Goal: Task Accomplishment & Management: Use online tool/utility

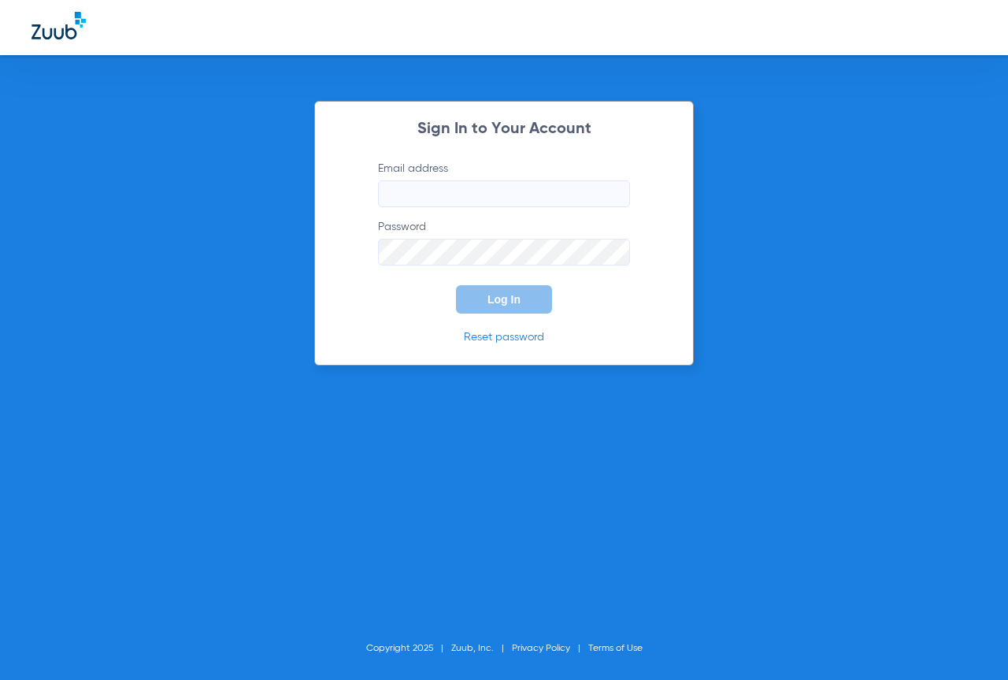
type input "[EMAIL_ADDRESS][DOMAIN_NAME]"
click at [488, 295] on span "Log In" at bounding box center [504, 299] width 33 height 13
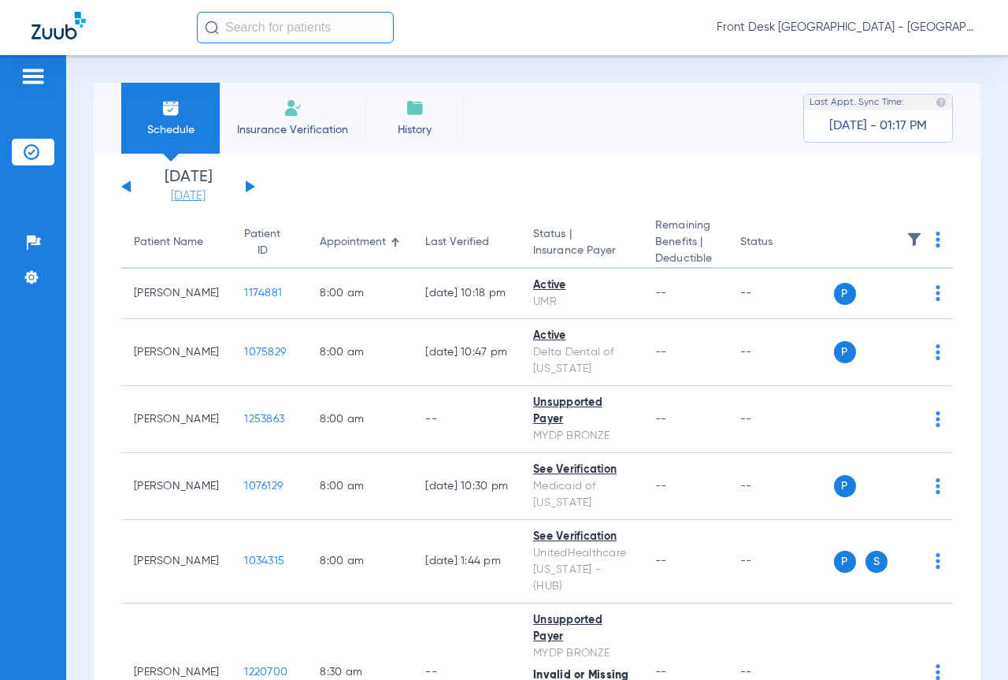
click at [158, 197] on link "[DATE]" at bounding box center [188, 196] width 95 height 16
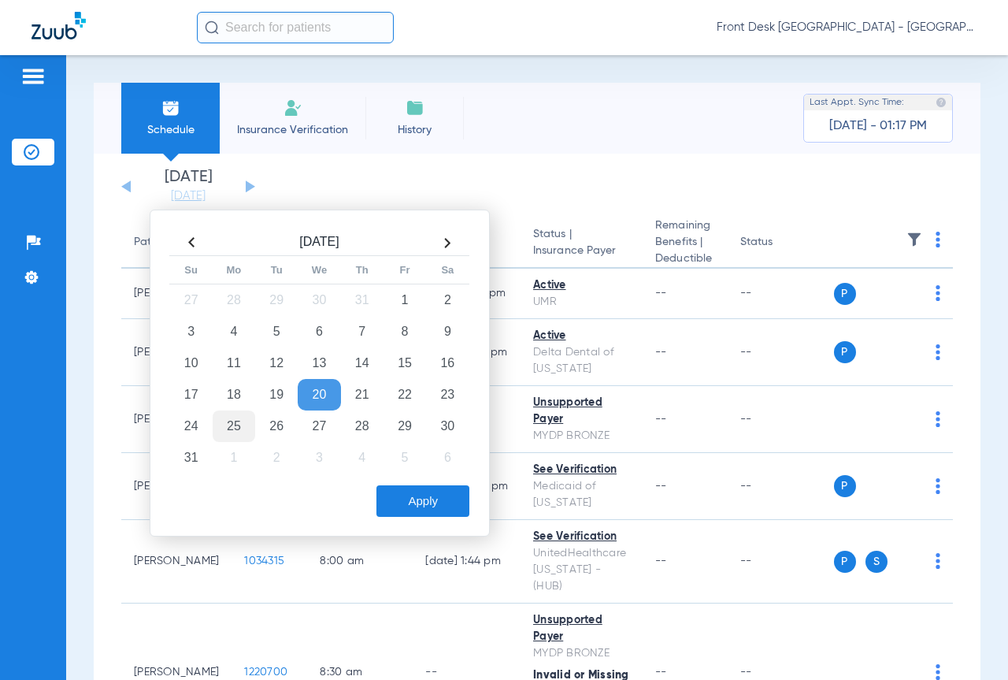
click at [237, 425] on td "25" at bounding box center [234, 426] width 43 height 32
click at [435, 504] on button "Apply" at bounding box center [423, 501] width 93 height 32
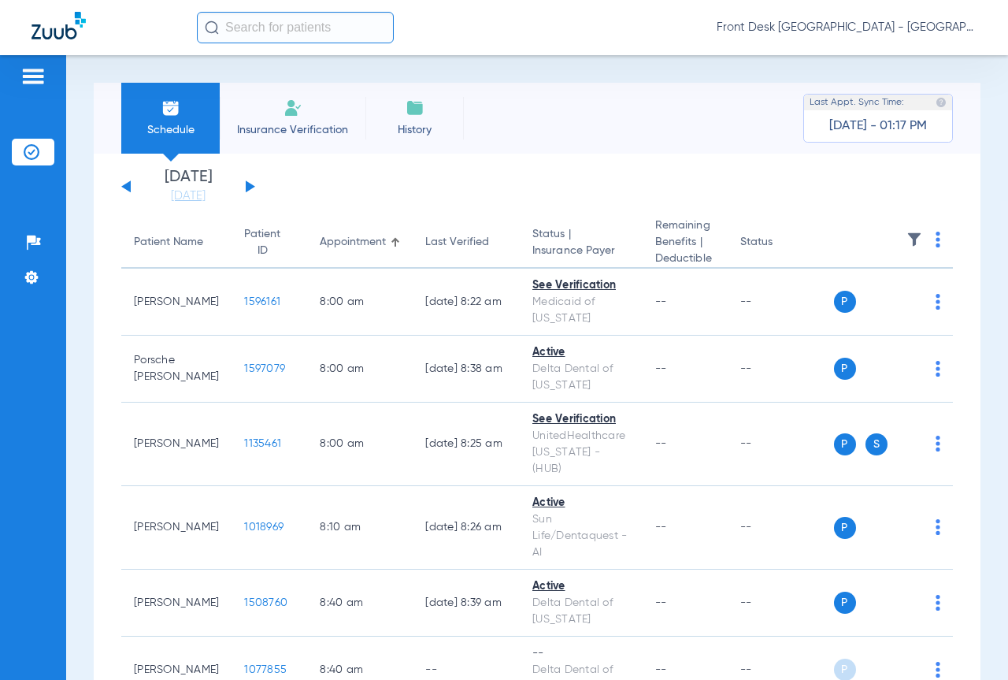
click at [907, 236] on img at bounding box center [915, 240] width 16 height 16
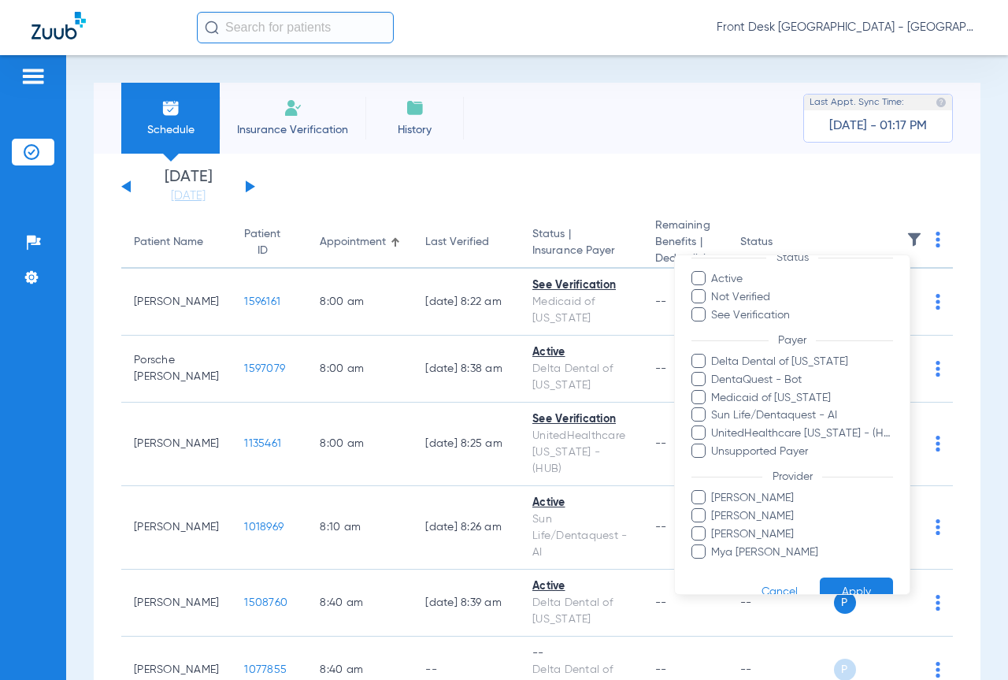
scroll to position [80, 0]
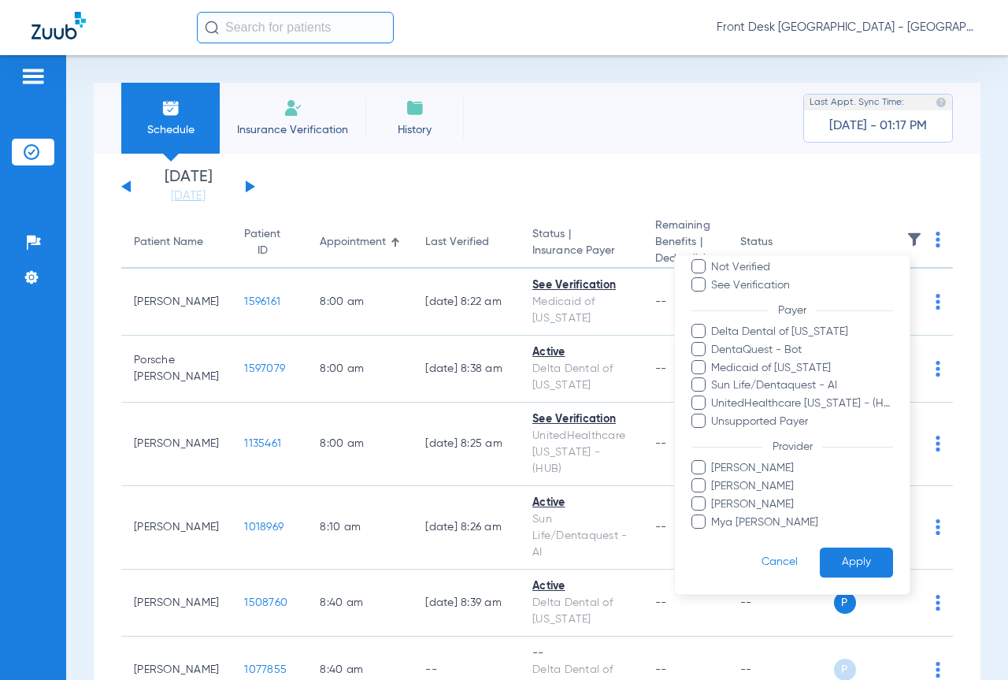
click at [754, 506] on span "[PERSON_NAME]" at bounding box center [802, 503] width 183 height 17
click at [714, 514] on input "[PERSON_NAME]" at bounding box center [714, 514] width 0 height 0
click at [759, 492] on span "[PERSON_NAME]" at bounding box center [802, 486] width 183 height 17
click at [714, 497] on input "[PERSON_NAME]" at bounding box center [714, 497] width 0 height 0
click at [831, 564] on button "Apply" at bounding box center [856, 562] width 73 height 31
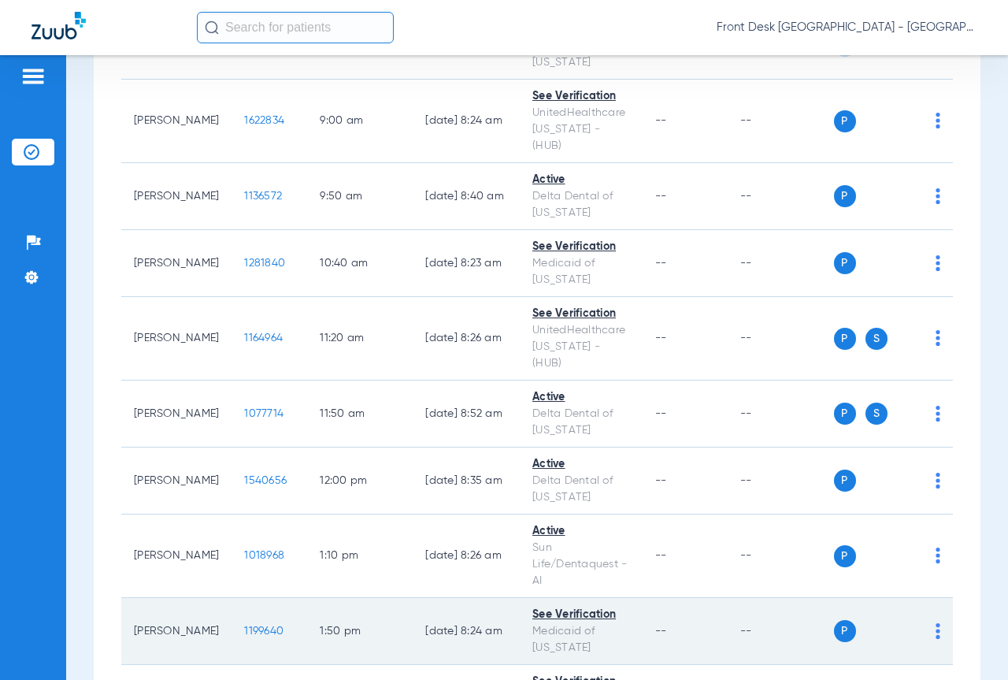
scroll to position [630, 0]
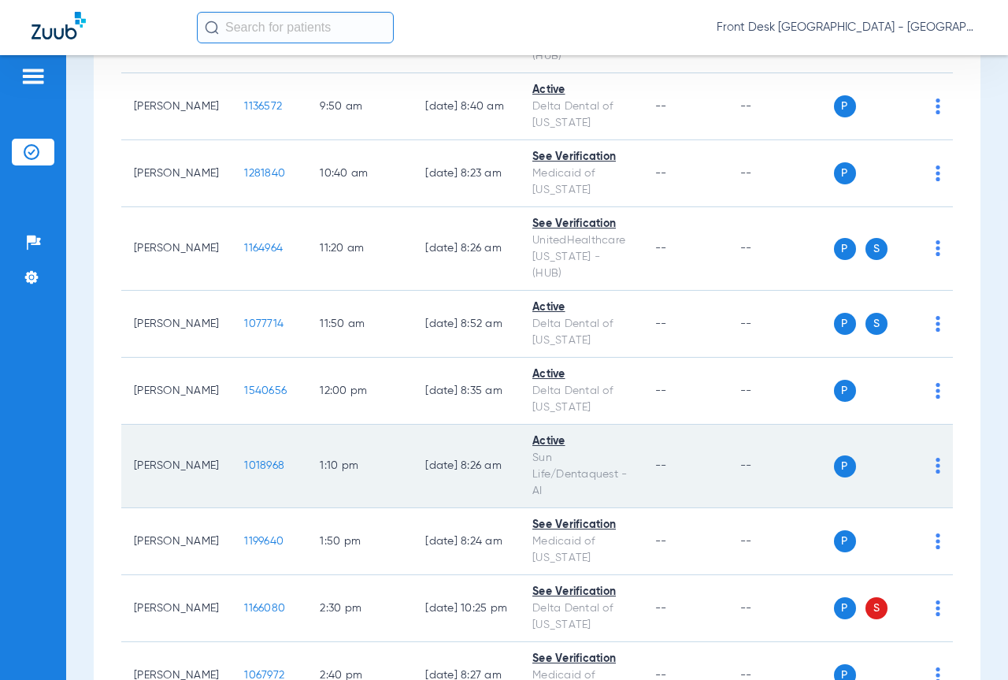
click at [244, 460] on span "1018968" at bounding box center [264, 465] width 40 height 11
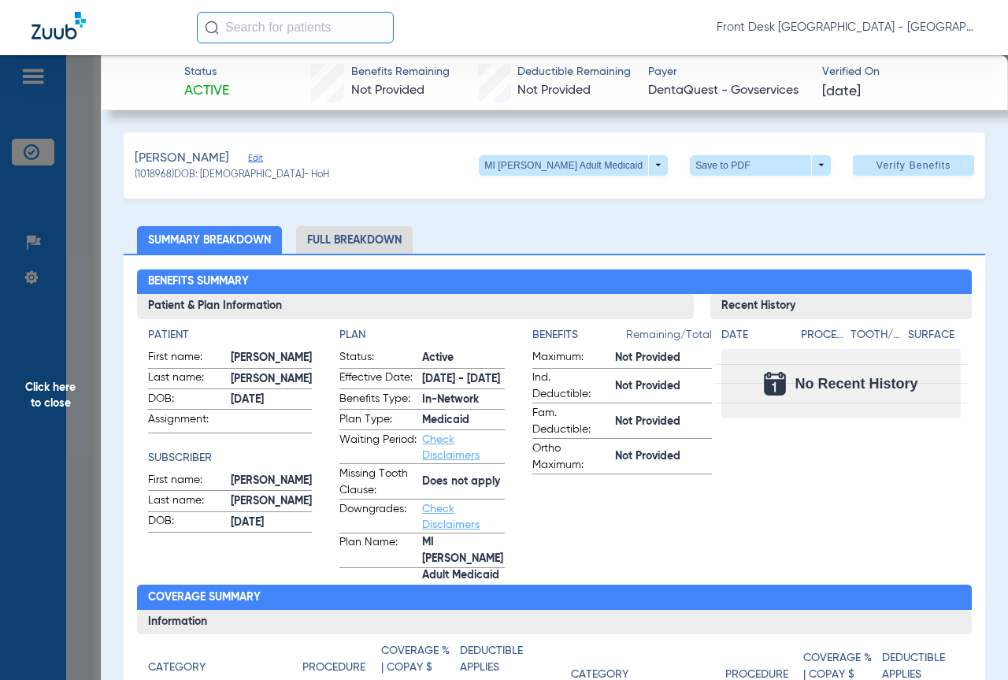
click at [348, 257] on div "Benefits Summary Patient & Plan Information Patient First name: [PERSON_NAME] L…" at bounding box center [555, 571] width 862 height 634
click at [348, 247] on li "Full Breakdown" at bounding box center [354, 240] width 117 height 28
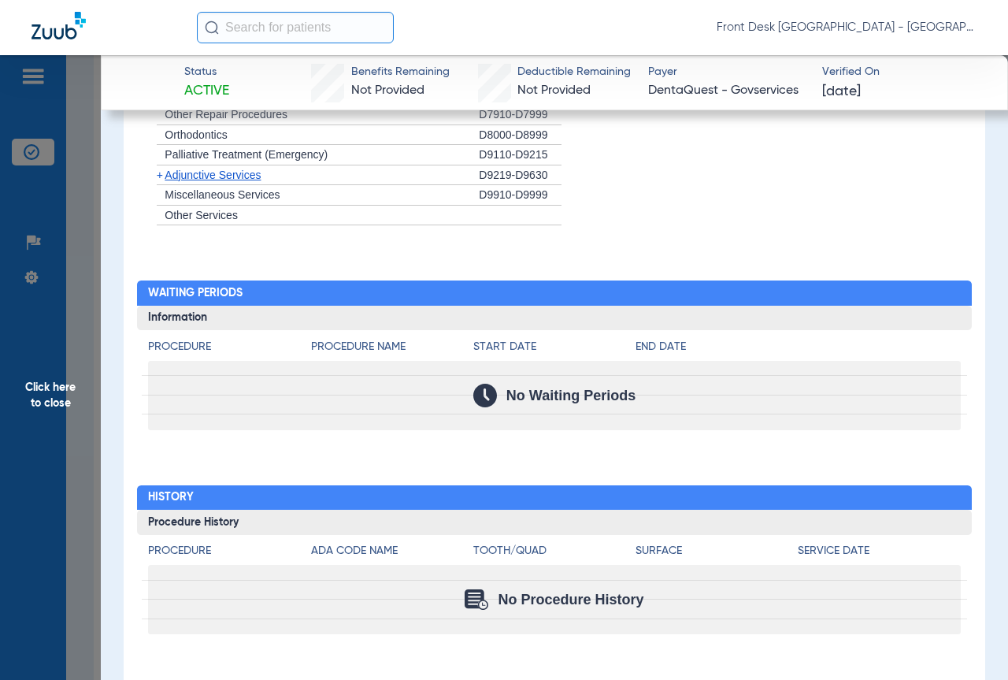
scroll to position [1693, 0]
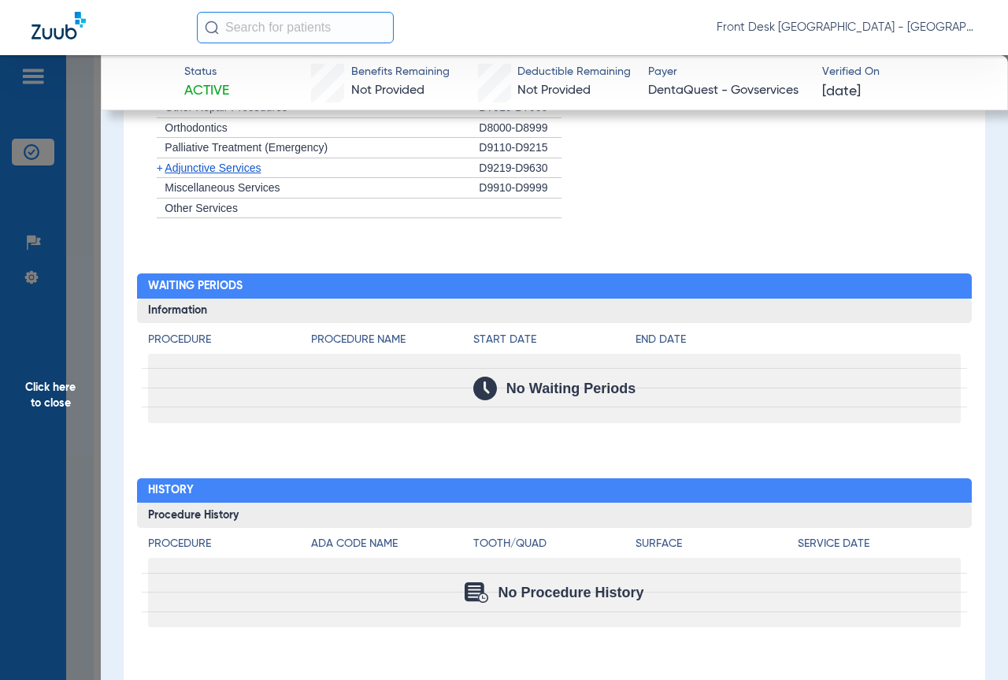
drag, startPoint x: 53, startPoint y: 397, endPoint x: 202, endPoint y: 414, distance: 150.6
click at [53, 397] on span "Click here to close" at bounding box center [50, 395] width 101 height 680
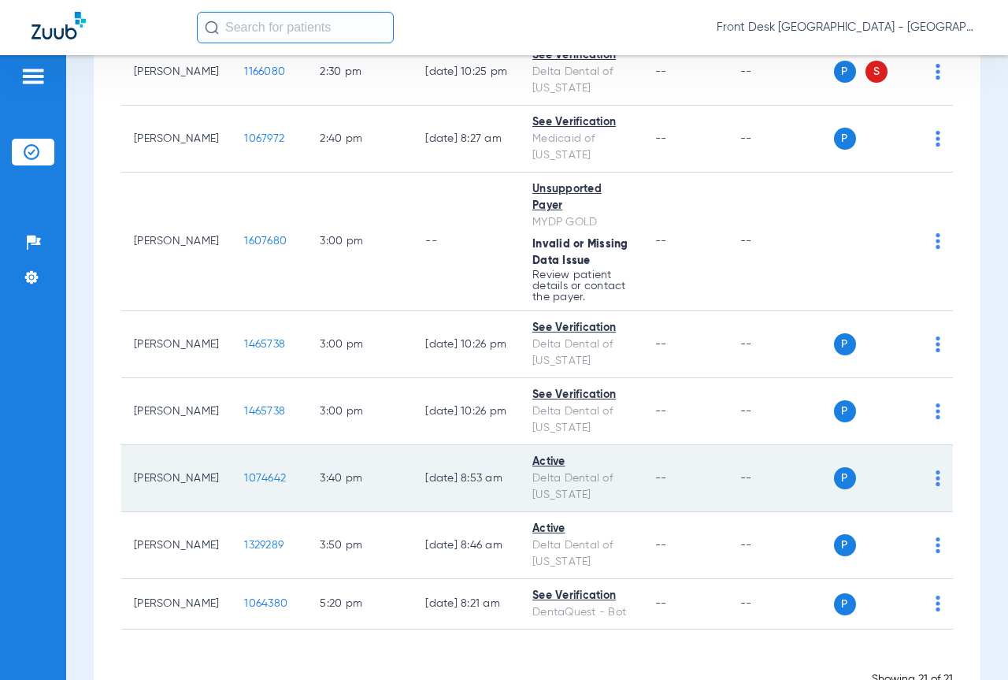
scroll to position [1167, 0]
